Goal: Use online tool/utility: Utilize a website feature to perform a specific function

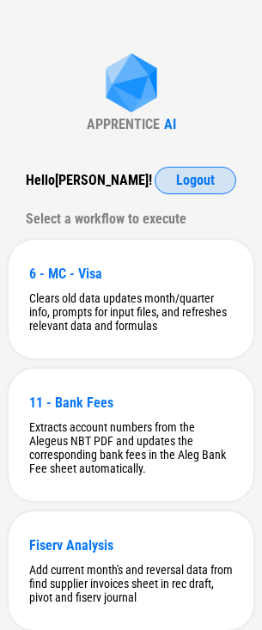
click at [202, 185] on span "Logout" at bounding box center [195, 181] width 39 height 14
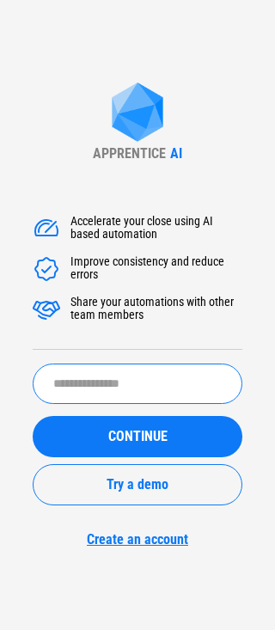
click at [132, 387] on input "text" at bounding box center [138, 384] width 210 height 40
type input "*****"
click at [33, 416] on button "CONTINUE" at bounding box center [138, 436] width 210 height 41
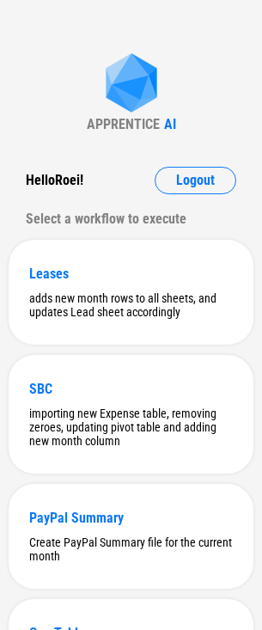
click at [64, 111] on div "APPRENTICE AI Hello Roei ! Logout Select a workflow to execute Leases adds new …" at bounding box center [131, 539] width 262 height 1078
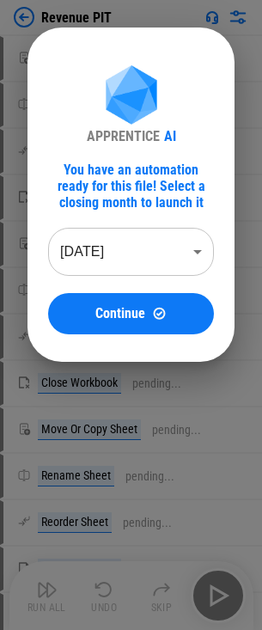
click at [132, 266] on body "Revenue PIT Move Or Copy Sheet pending... Rename Sheet pending... Reorder Sheet…" at bounding box center [131, 315] width 262 height 630
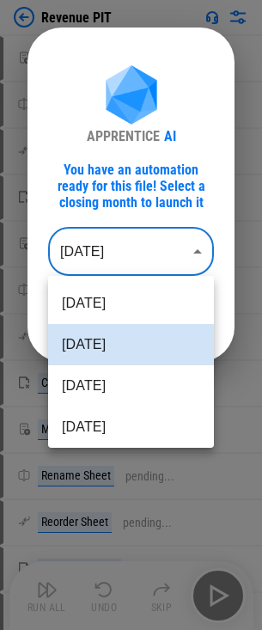
click at [149, 382] on li "Jul 2025" at bounding box center [131, 385] width 166 height 41
type input "********"
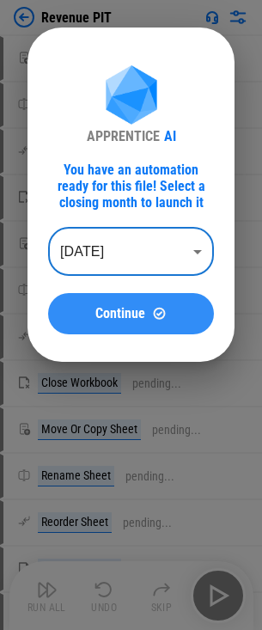
click at [142, 320] on span "Continue" at bounding box center [120, 314] width 50 height 14
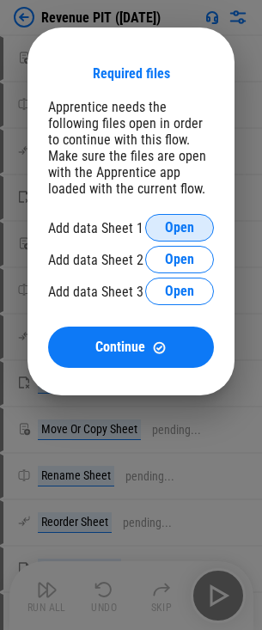
click at [170, 224] on span "Open" at bounding box center [179, 228] width 29 height 14
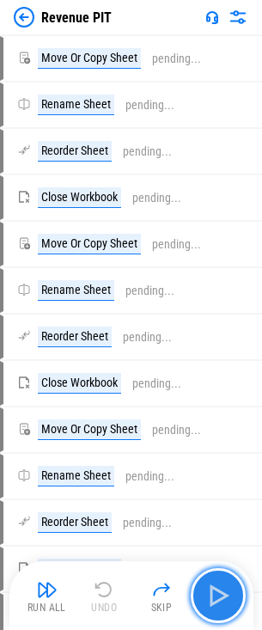
click at [219, 578] on button "button" at bounding box center [218, 595] width 55 height 55
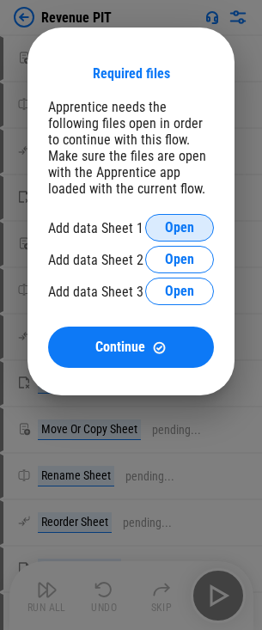
click at [154, 227] on button "Open" at bounding box center [179, 228] width 69 height 28
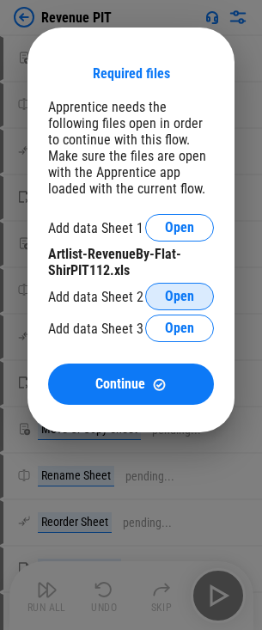
click at [173, 298] on span "Open" at bounding box center [179, 297] width 29 height 14
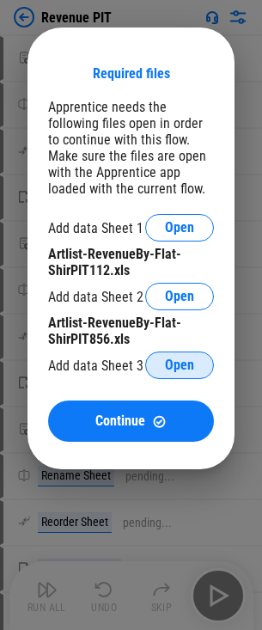
click at [176, 356] on button "Open" at bounding box center [179, 366] width 69 height 28
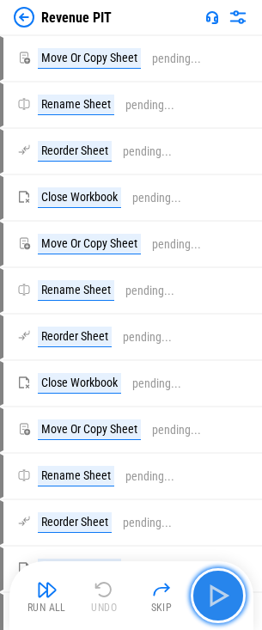
click at [219, 601] on img "button" at bounding box center [219, 596] width 28 height 28
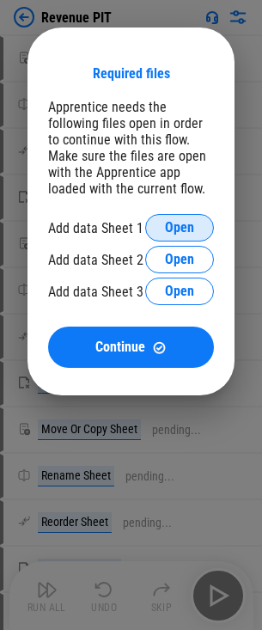
click at [160, 223] on button "Open" at bounding box center [179, 228] width 69 height 28
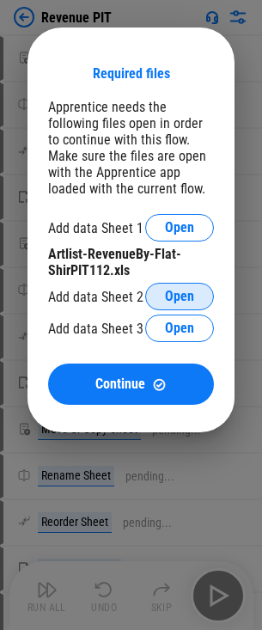
click at [178, 299] on span "Open" at bounding box center [179, 297] width 29 height 14
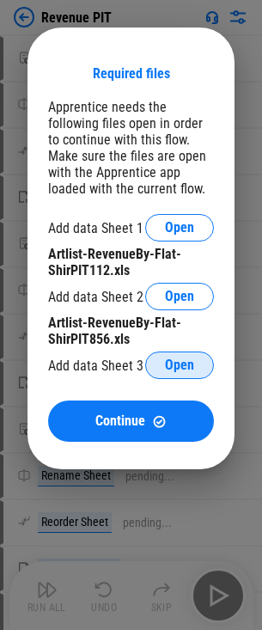
click at [170, 354] on button "Open" at bounding box center [179, 366] width 69 height 28
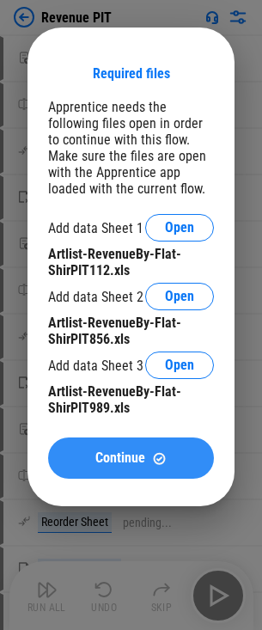
click at [122, 444] on button "Continue" at bounding box center [131, 458] width 166 height 41
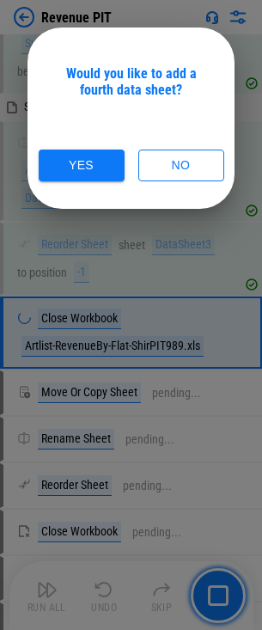
scroll to position [973, 0]
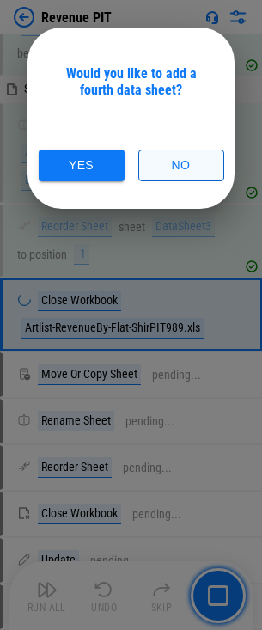
click at [181, 171] on button "No" at bounding box center [181, 166] width 86 height 32
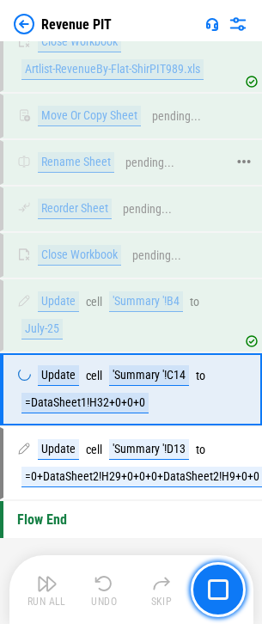
scroll to position [1226, 0]
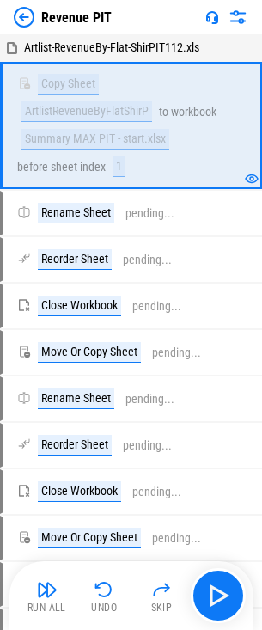
click at [29, 614] on button "Run All" at bounding box center [47, 595] width 55 height 41
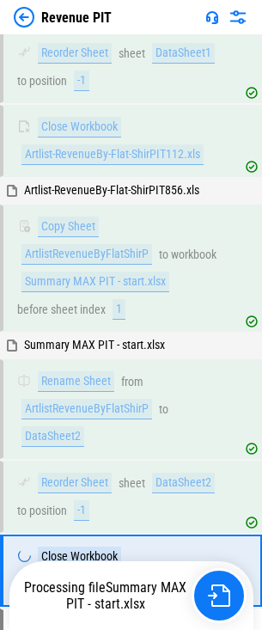
scroll to position [543, 0]
